Goal: Task Accomplishment & Management: Complete application form

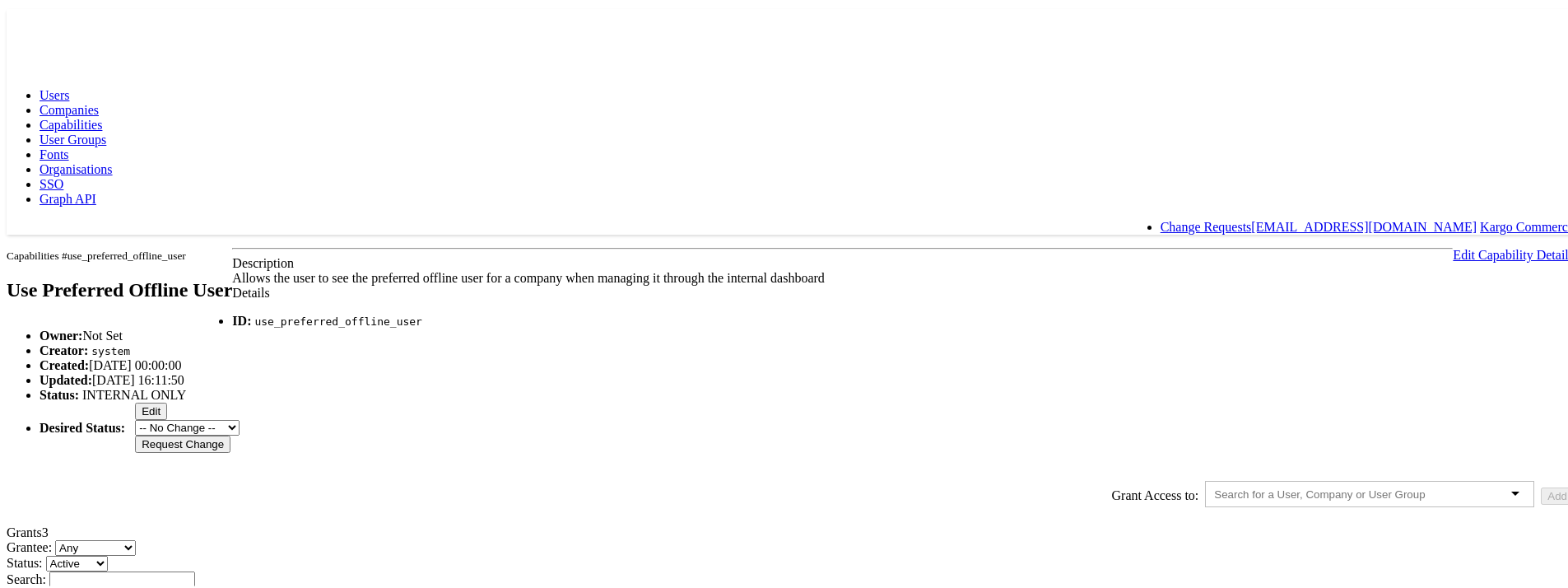
click at [98, 100] on span "Companies" at bounding box center [69, 107] width 60 height 14
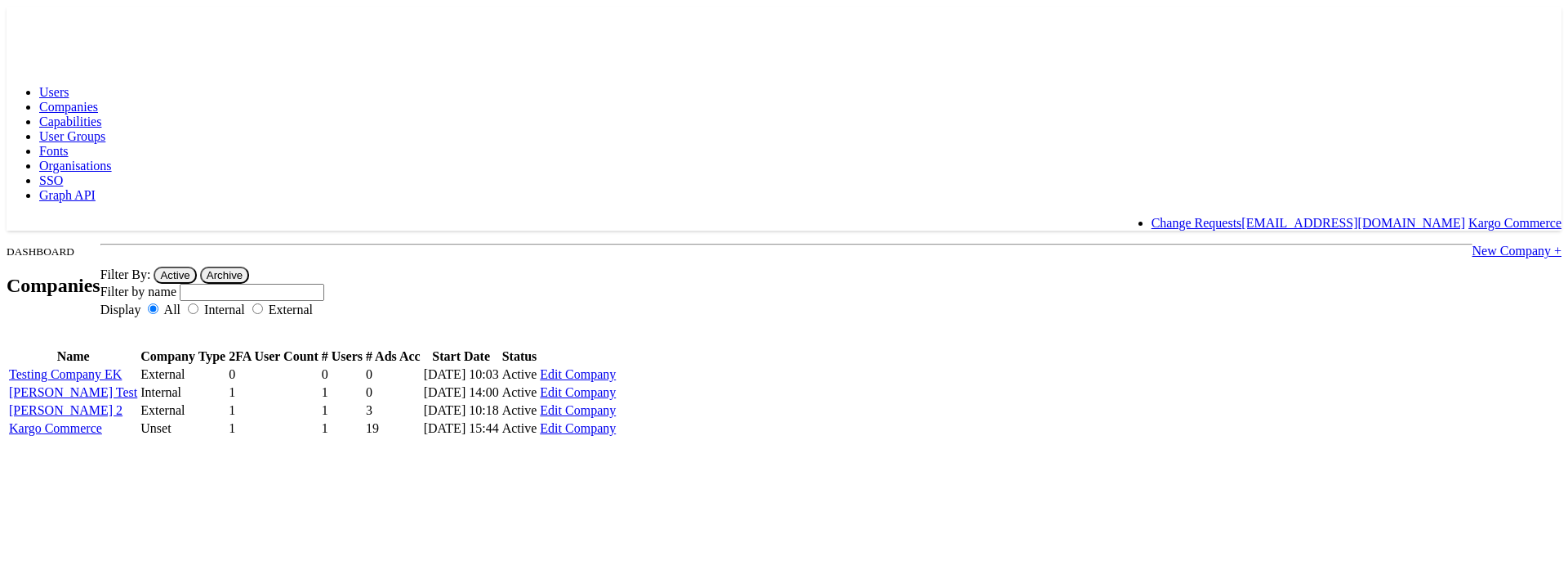
click at [1473, 244] on link "New Company +" at bounding box center [1517, 250] width 89 height 14
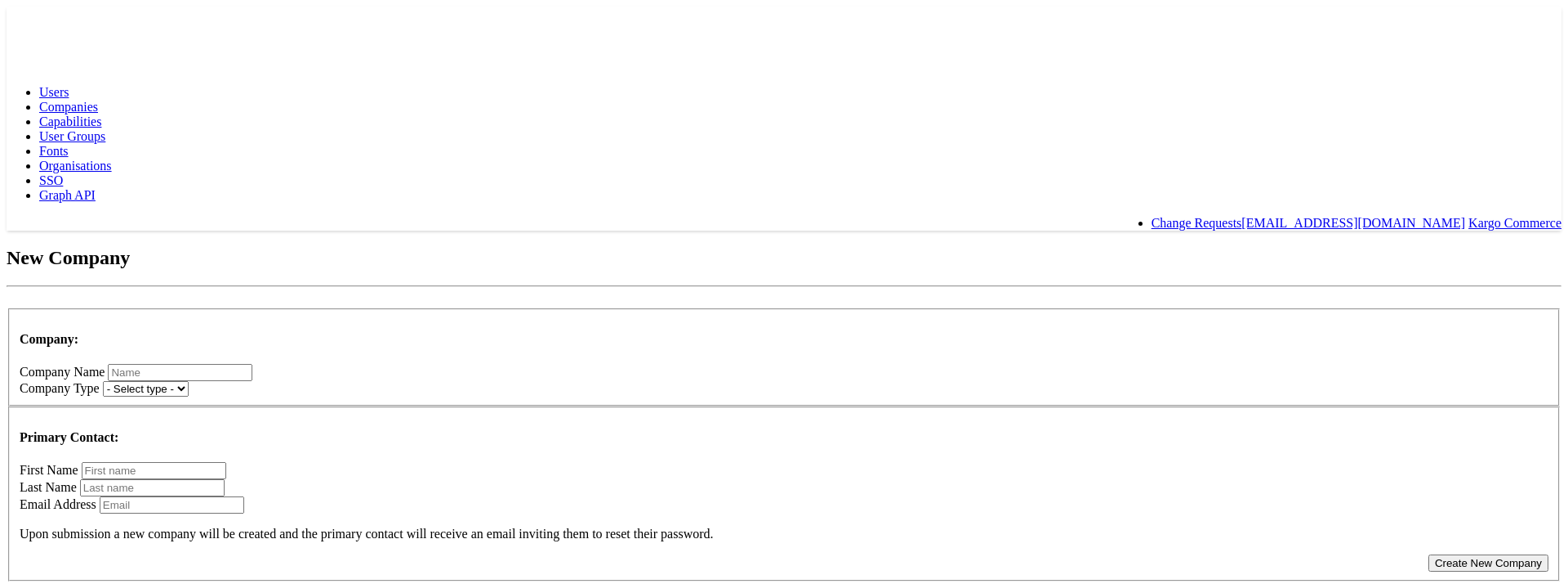
click at [253, 364] on input "text" at bounding box center [180, 372] width 145 height 17
type input "[PERSON_NAME] Test ID Changed"
click at [189, 381] on select "- Select type - Internal External" at bounding box center [146, 388] width 86 height 15
select select "INTERNAL"
click at [189, 381] on select "- Select type - Internal External" at bounding box center [146, 388] width 86 height 15
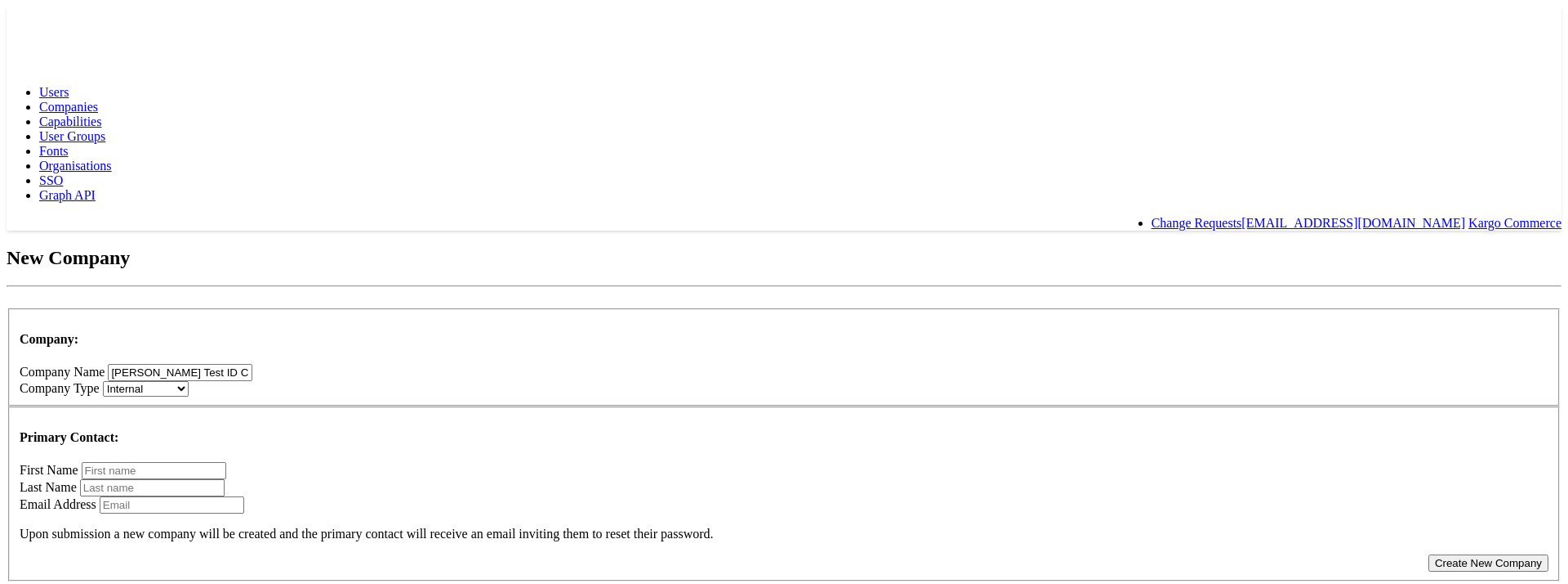
click at [226, 462] on input "text" at bounding box center [153, 471] width 145 height 17
type input "Eoin"
click at [224, 479] on input "text" at bounding box center [152, 488] width 145 height 17
type input "[PERSON_NAME]"
click at [244, 497] on input "email" at bounding box center [171, 505] width 145 height 17
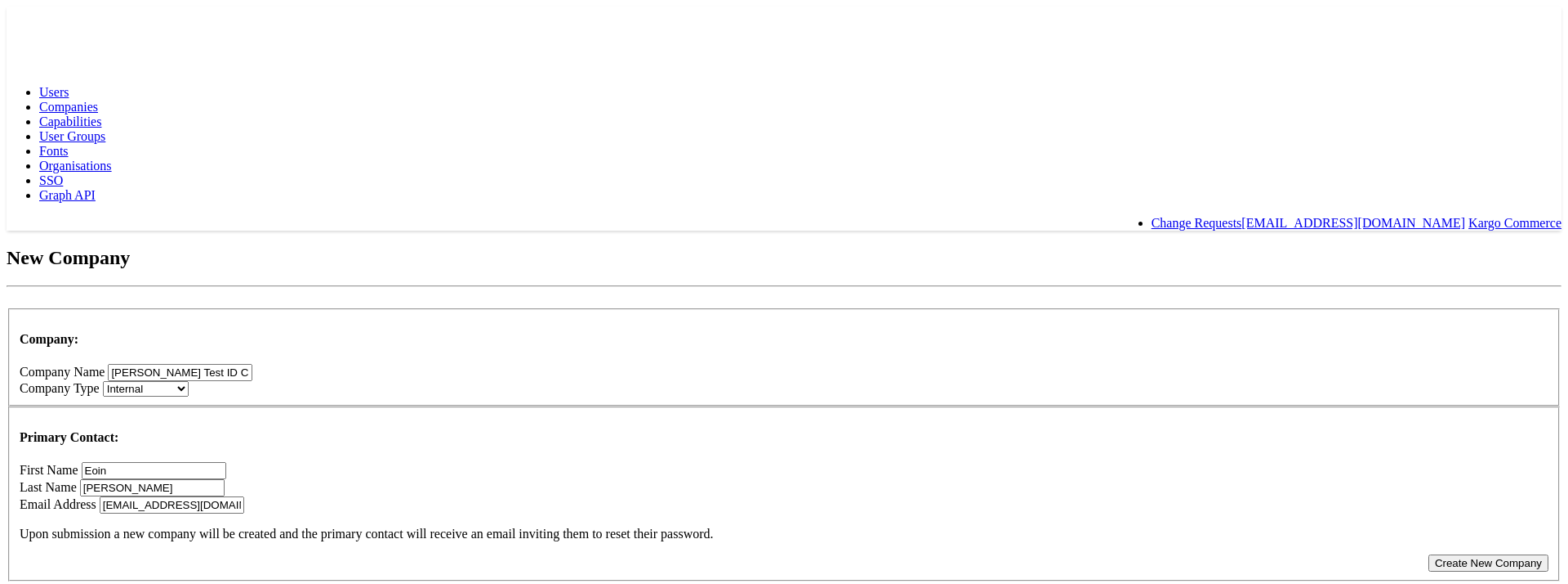
type input "ekelly@kargo.com"
click at [1428, 554] on button "Create New Company" at bounding box center [1488, 563] width 120 height 17
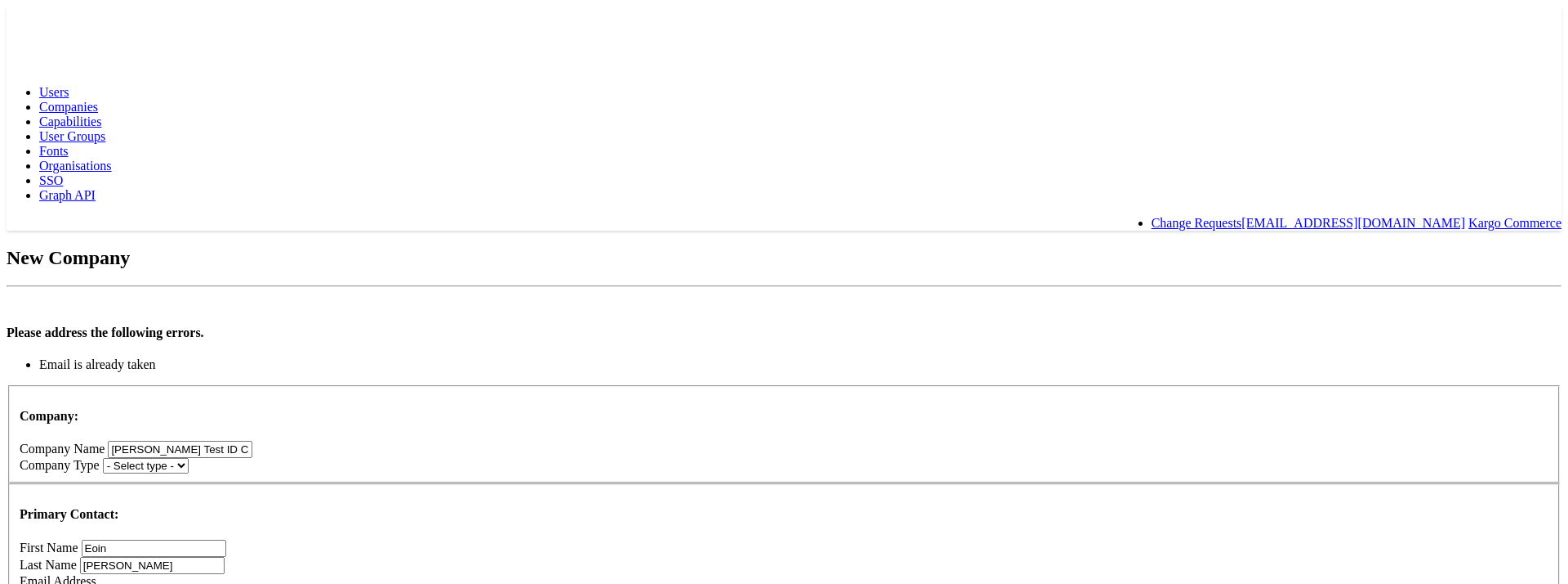
type input "e"
type input "[EMAIL_ADDRESS][DOMAIN_NAME]"
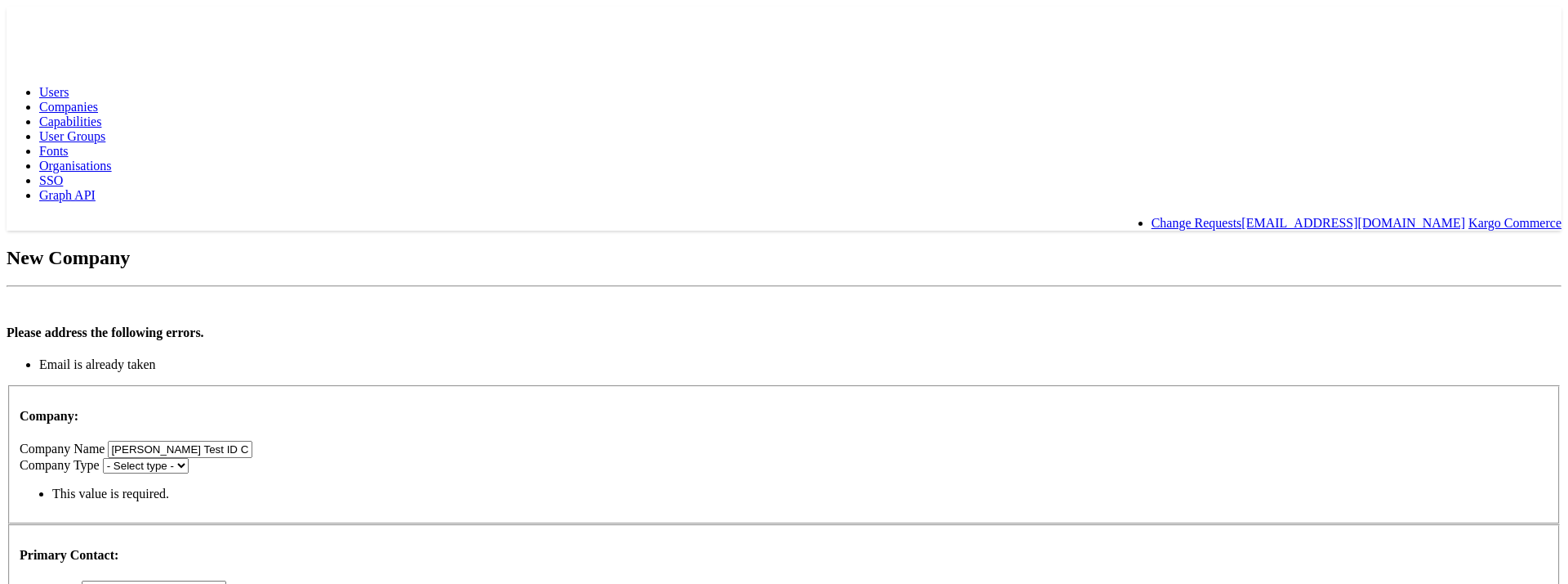
click at [189, 458] on select "- Select type - Internal External" at bounding box center [146, 466] width 86 height 15
select select "INTERNAL"
click at [189, 458] on select "- Select type - Internal External" at bounding box center [146, 466] width 86 height 15
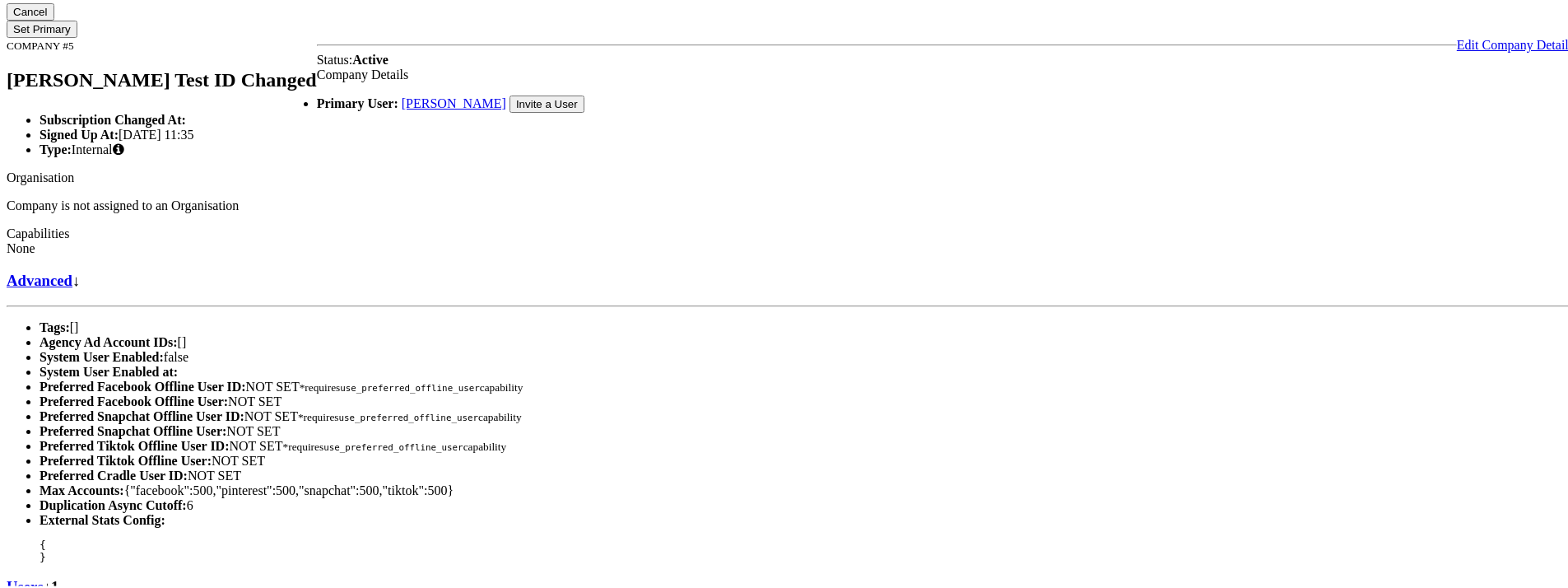
scroll to position [438, 0]
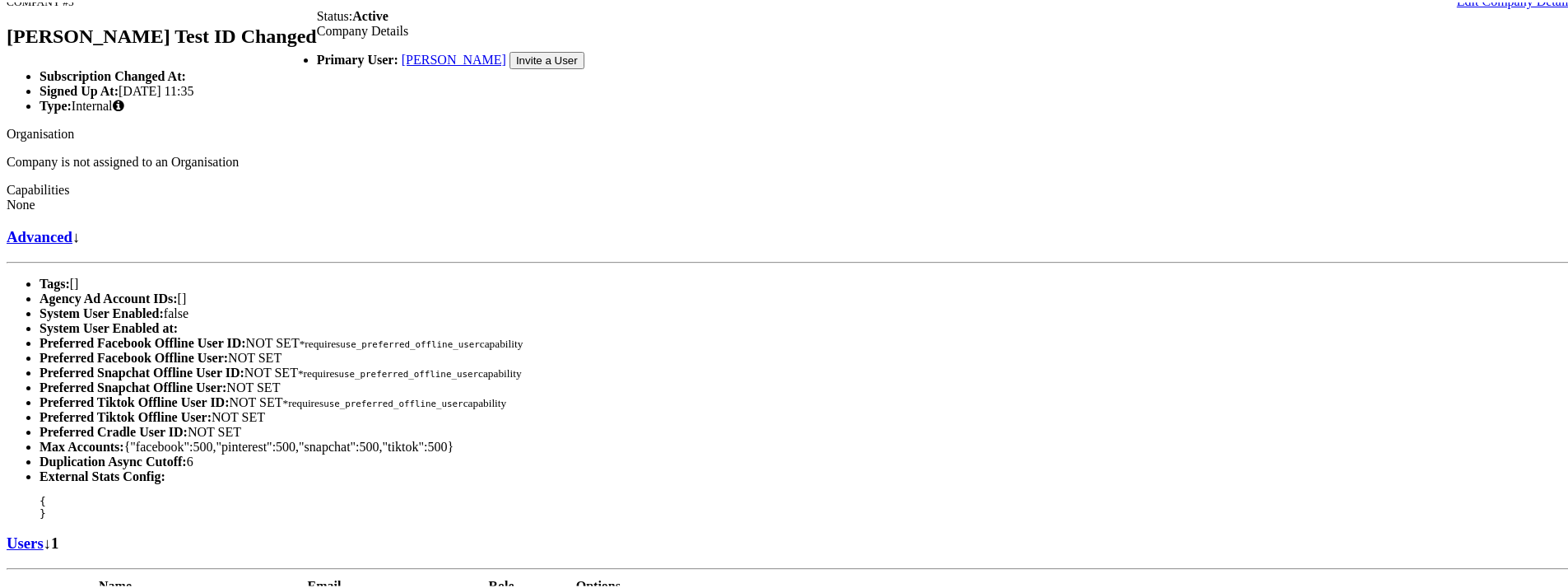
click at [44, 532] on link "Users" at bounding box center [25, 541] width 37 height 17
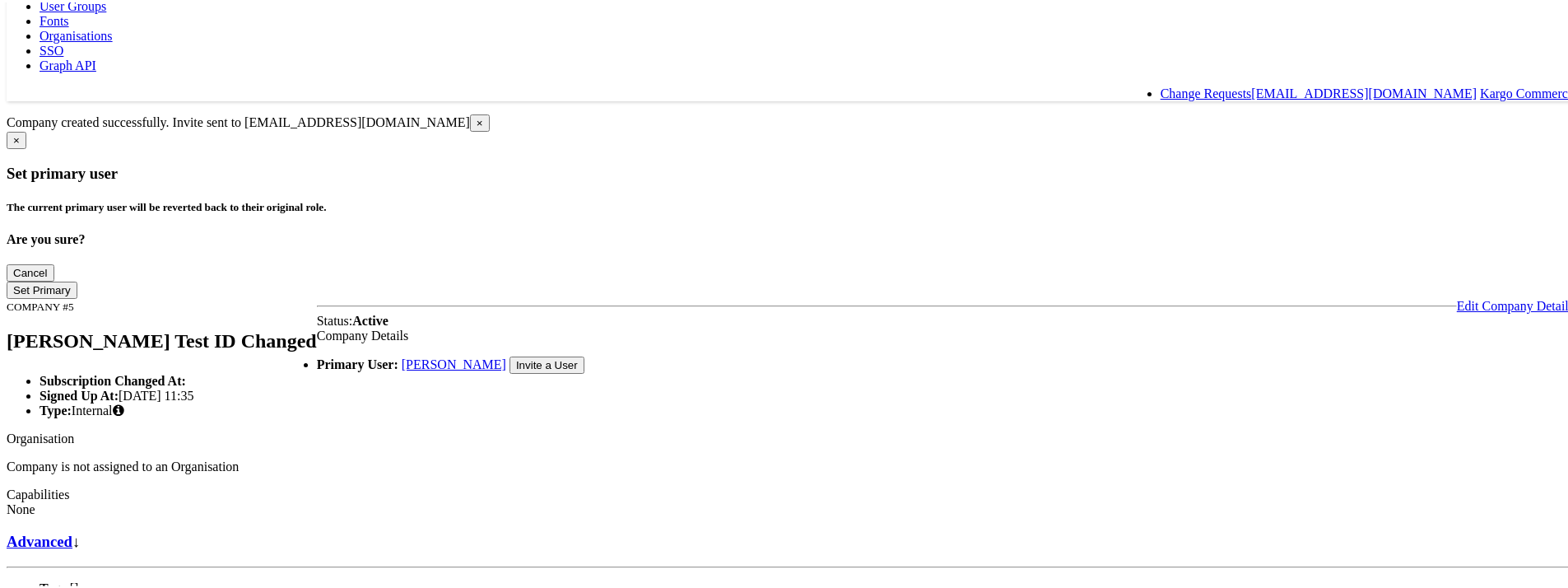
scroll to position [68, 0]
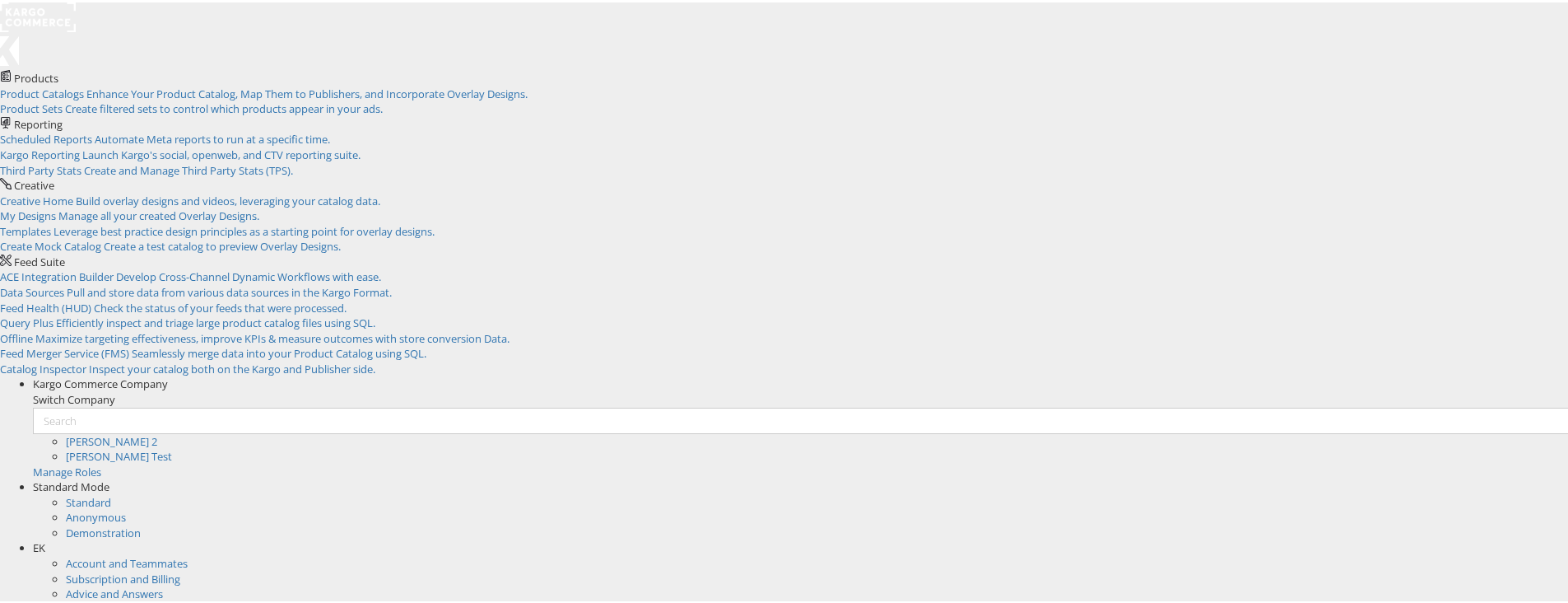
click at [1358, 374] on div "Kargo Commerce Company" at bounding box center [806, 382] width 1547 height 16
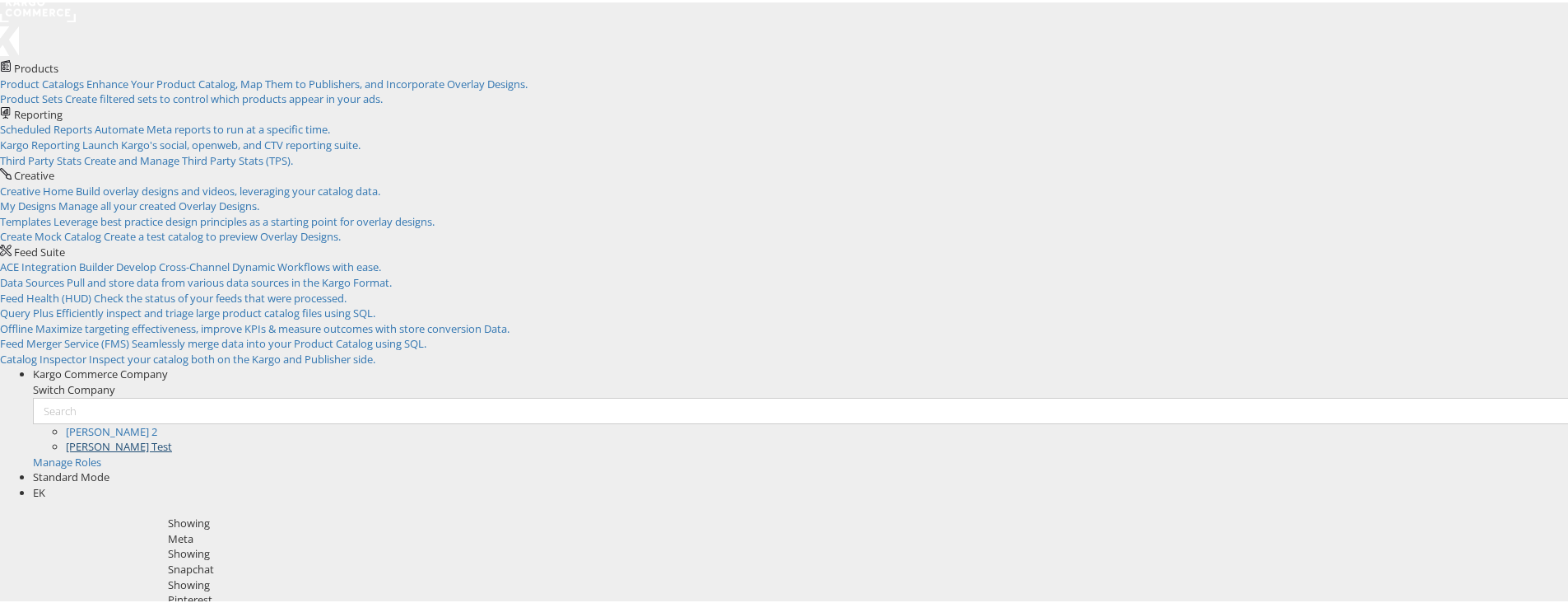
scroll to position [6, 0]
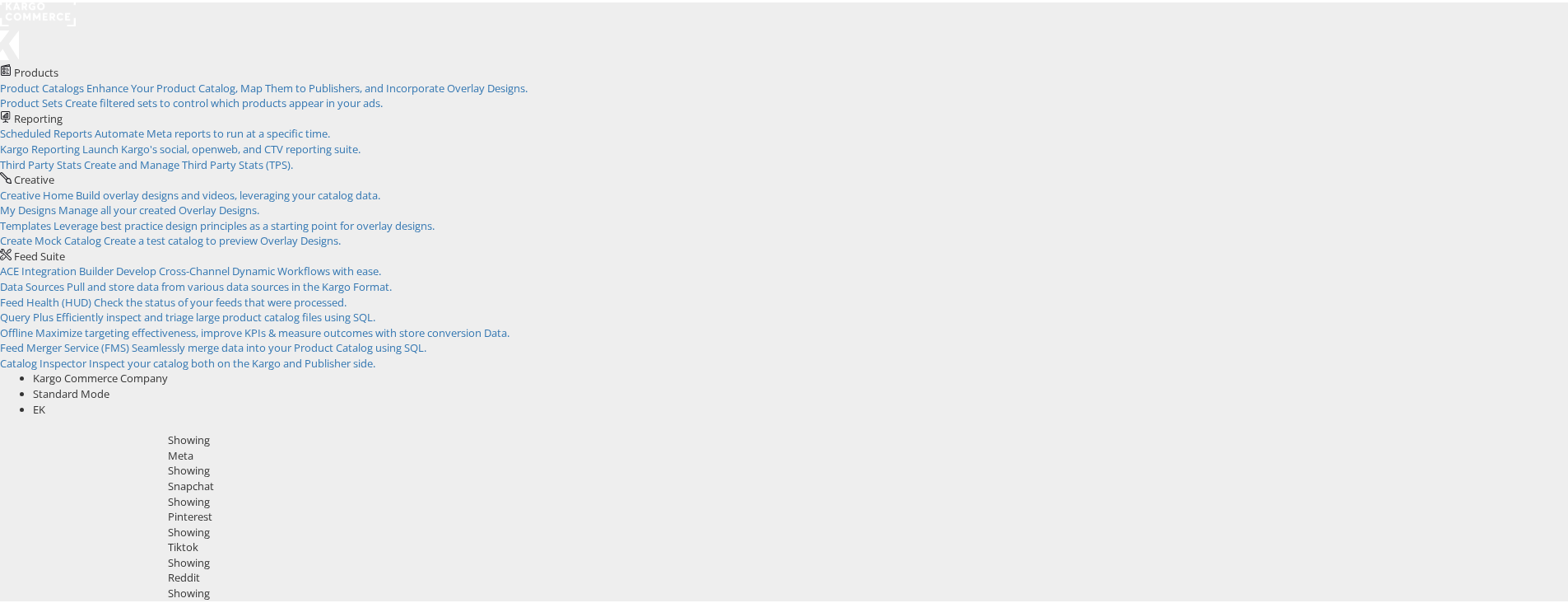
click at [1362, 368] on div "Kargo Commerce Company" at bounding box center [806, 376] width 1547 height 16
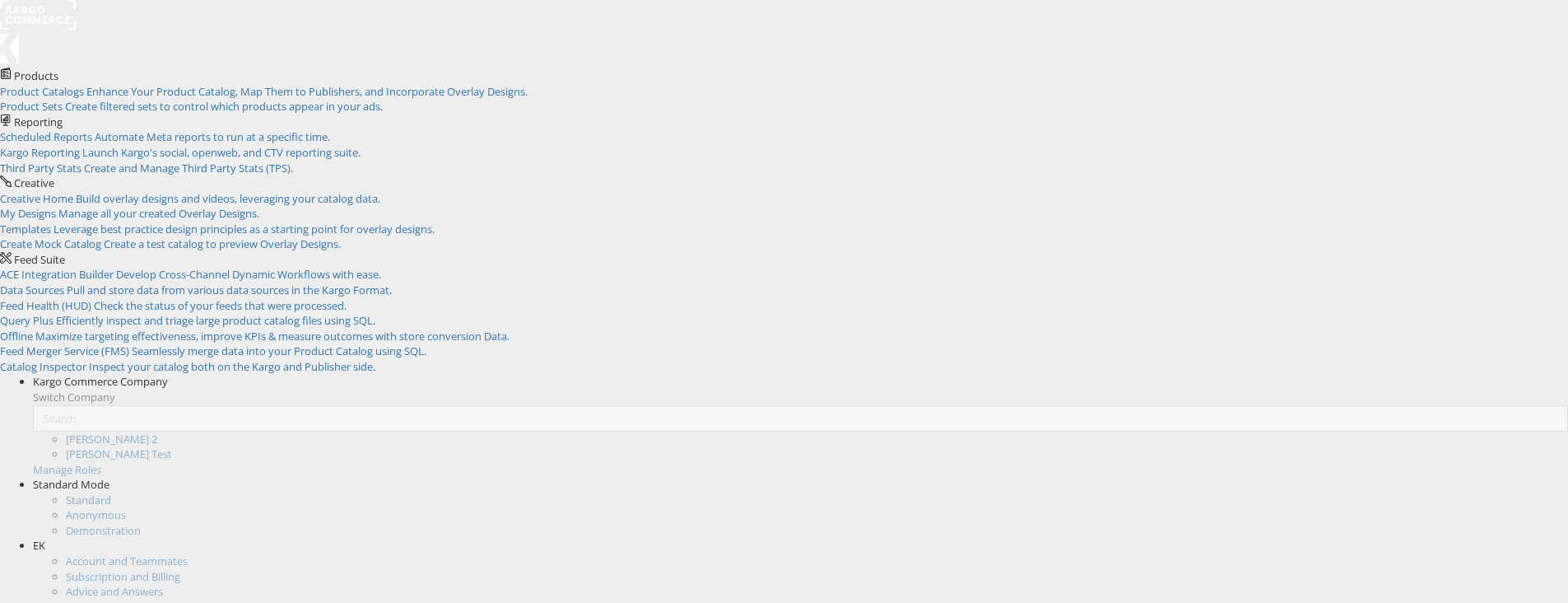
scroll to position [6, 0]
click at [1356, 368] on div "Kargo Commerce Company" at bounding box center [806, 376] width 1547 height 16
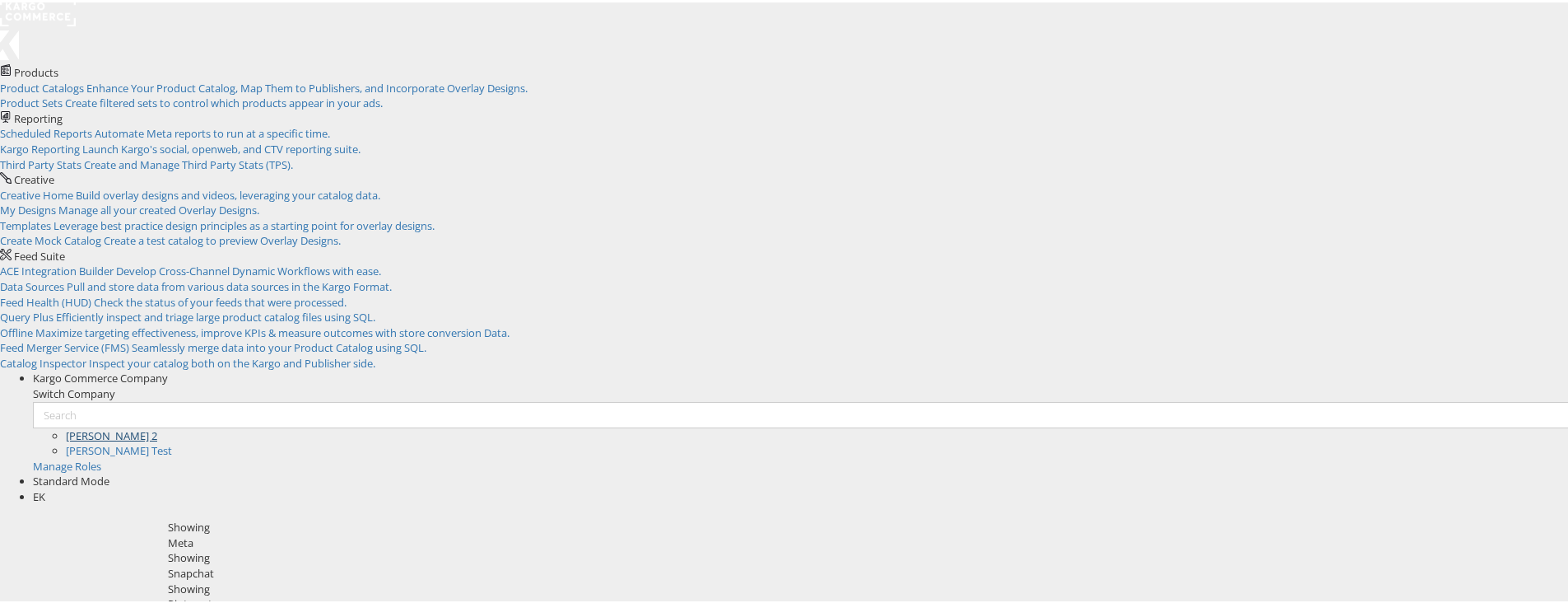
click at [157, 426] on link "[PERSON_NAME] 2" at bounding box center [111, 433] width 92 height 15
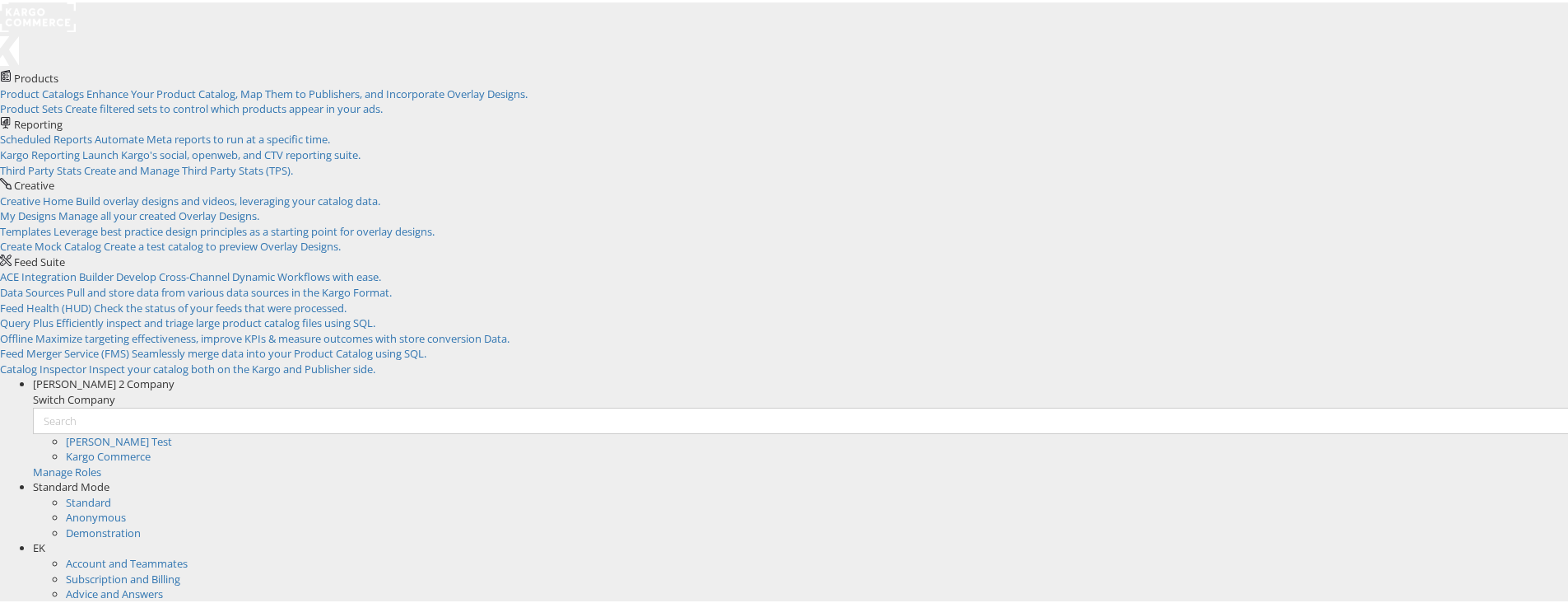
click at [1356, 374] on div "[PERSON_NAME] 2 Company" at bounding box center [806, 382] width 1547 height 16
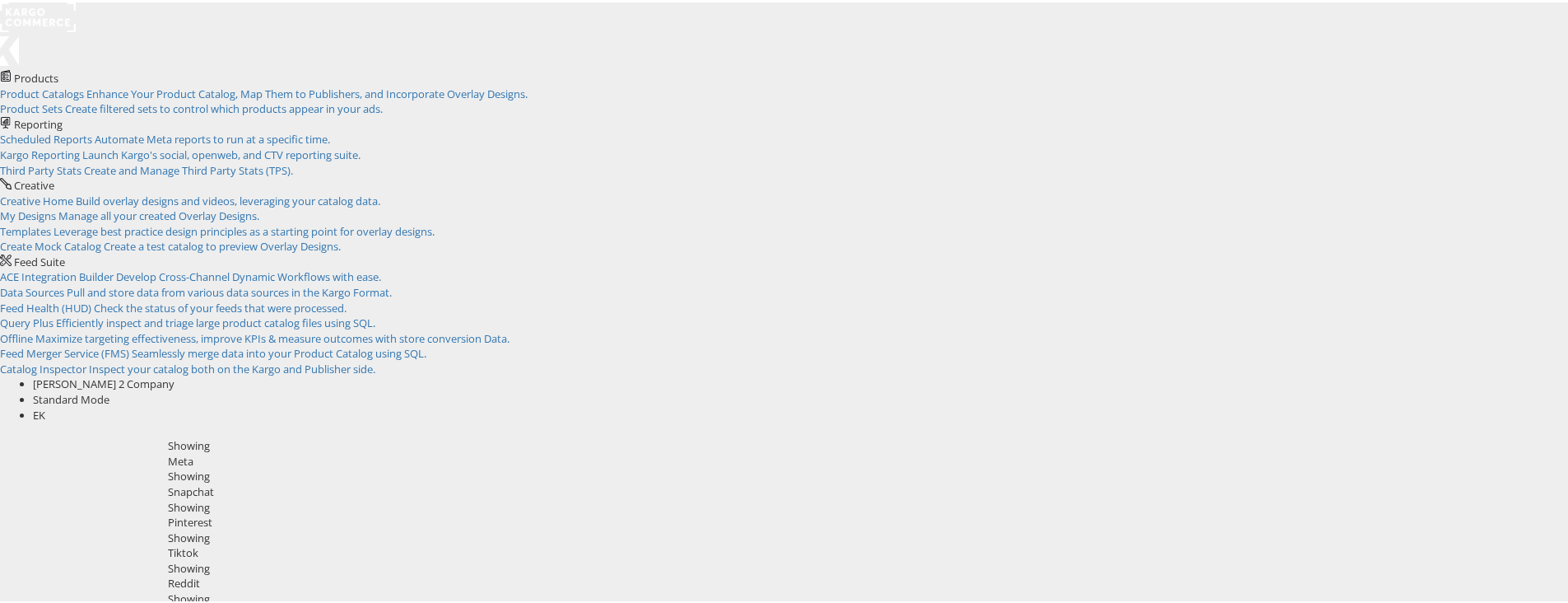
click at [1528, 405] on div "EK" at bounding box center [806, 413] width 1547 height 16
click at [161, 481] on link "Internal Dashboard" at bounding box center [113, 488] width 96 height 15
